Goal: Task Accomplishment & Management: Use online tool/utility

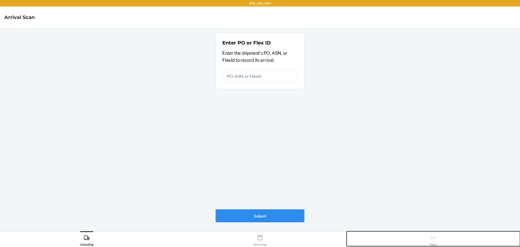
click at [433, 237] on icon at bounding box center [434, 238] width 6 height 6
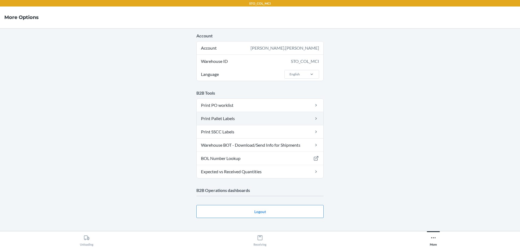
click at [252, 117] on link "Print Pallet Labels" at bounding box center [260, 118] width 127 height 13
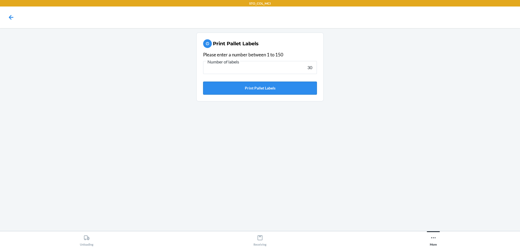
type input "30"
click at [215, 86] on button "Print Pallet Labels" at bounding box center [260, 88] width 114 height 13
